Goal: Use online tool/utility: Use online tool/utility

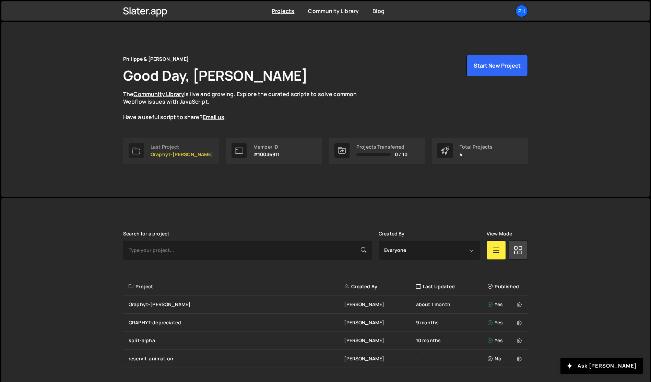
click at [159, 147] on div "Last Project" at bounding box center [182, 146] width 62 height 5
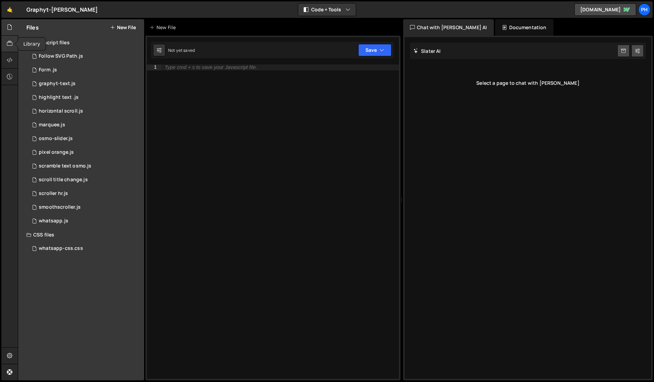
click at [11, 45] on icon at bounding box center [9, 44] width 5 height 8
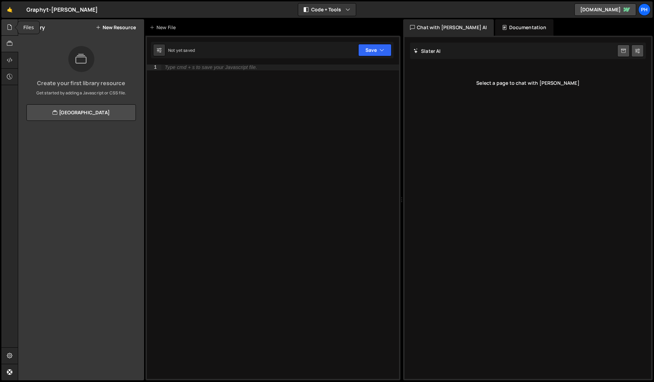
click at [11, 27] on icon at bounding box center [9, 27] width 5 height 8
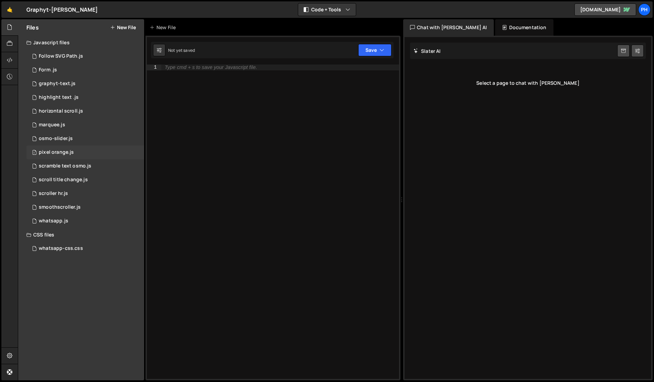
click at [59, 152] on div "pixel orange.js" at bounding box center [56, 152] width 35 height 6
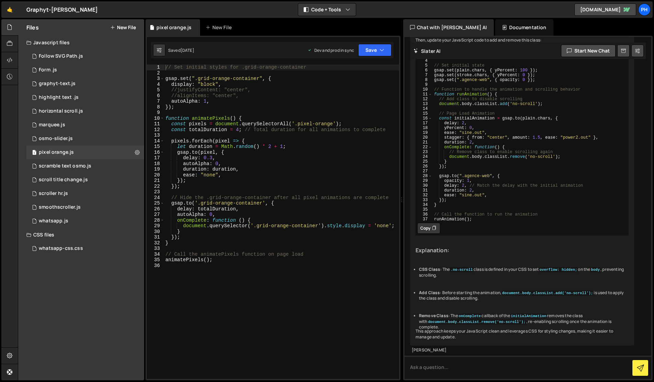
scroll to position [907, 0]
click at [440, 367] on textarea at bounding box center [527, 366] width 247 height 23
type textarea "une solution pour intégrer dans une page webflow un décompteur de temps du type…"
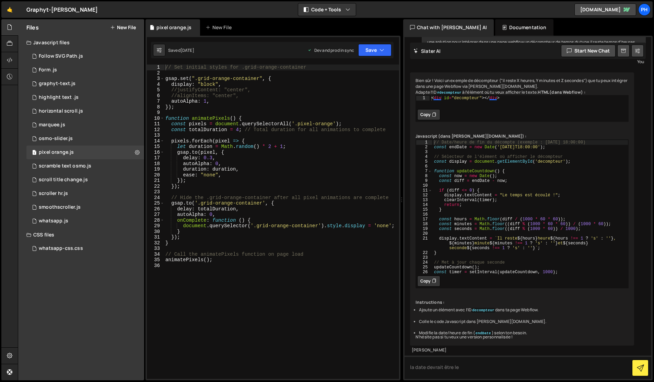
scroll to position [1257, 0]
type textarea "la date devrait être le [DATE] et l'heure 14 heures 30, heure [GEOGRAPHIC_DATA]"
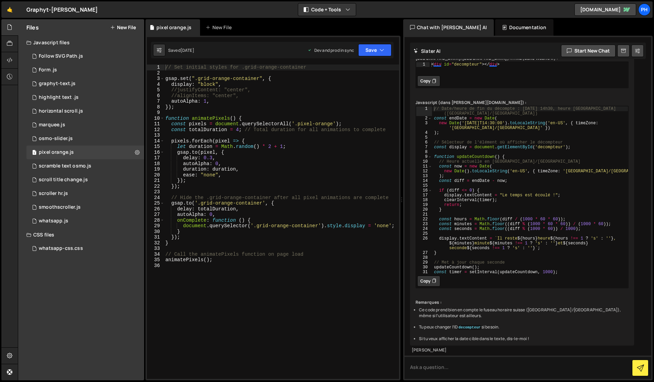
scroll to position [1584, 0]
click at [427, 286] on button "Copy" at bounding box center [428, 280] width 23 height 11
click at [427, 280] on button "Copy" at bounding box center [428, 280] width 23 height 11
click at [451, 369] on textarea at bounding box center [527, 366] width 247 height 23
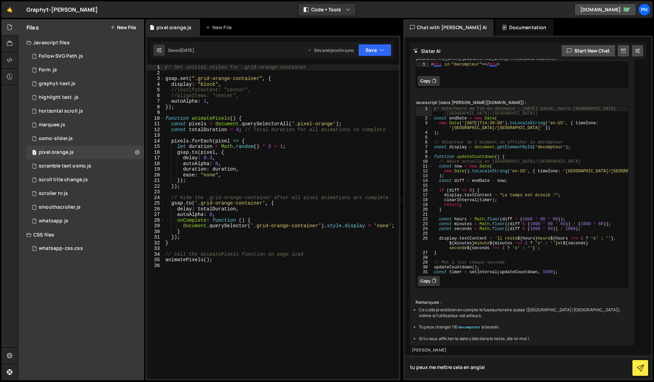
type textarea "tu peux me mettre cela en anglais"
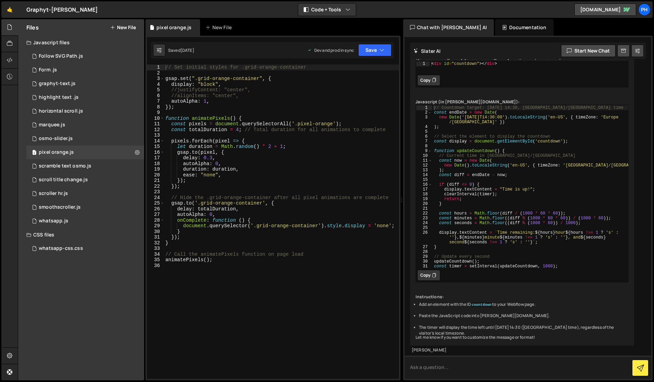
scroll to position [1949, 0]
click at [428, 280] on button "Copy" at bounding box center [428, 275] width 23 height 11
click at [430, 270] on button "Copy" at bounding box center [428, 275] width 23 height 11
